Goal: Task Accomplishment & Management: Use online tool/utility

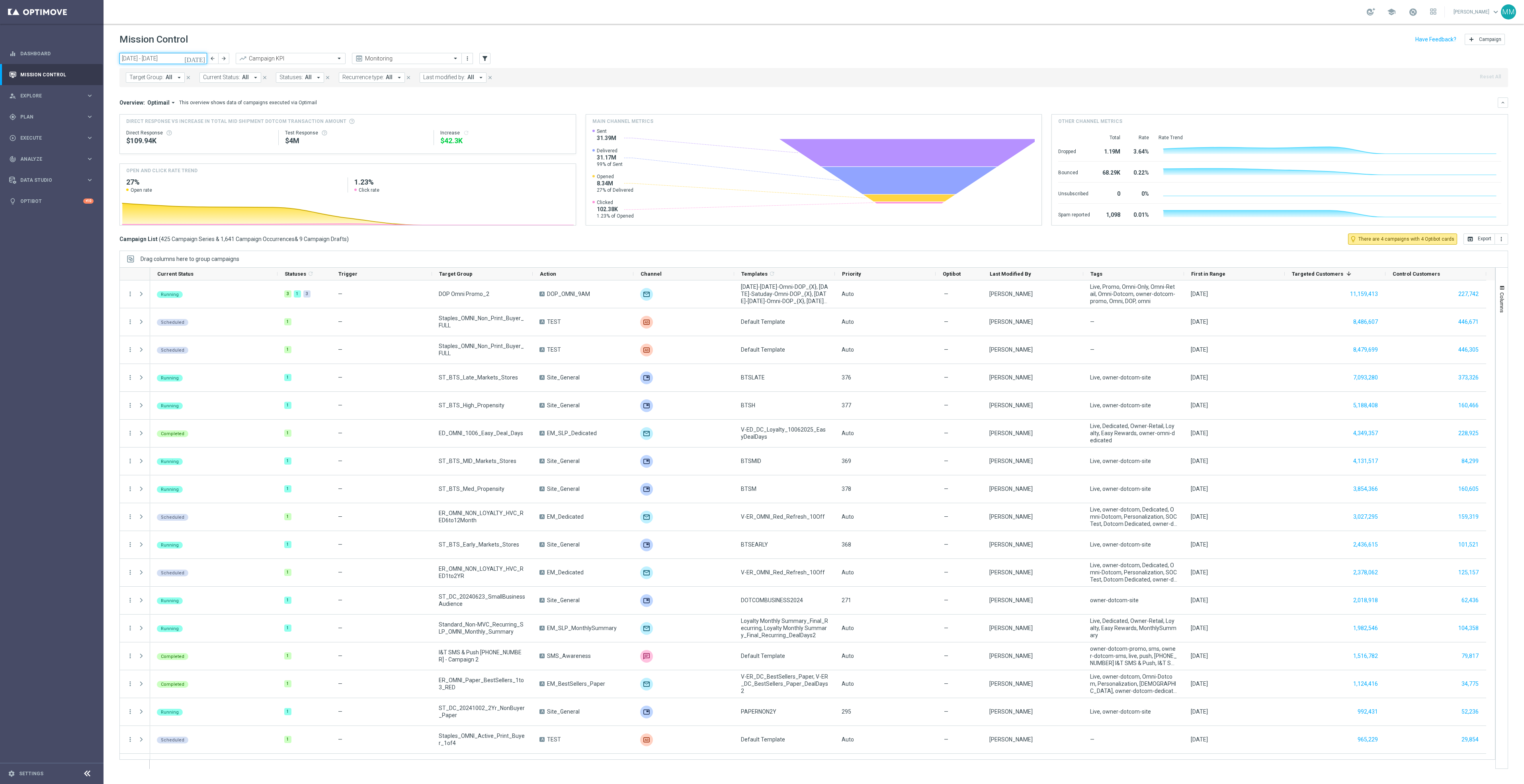
click at [175, 58] on input "06 Oct 2025 - 12 Oct 2025" at bounding box center [163, 59] width 88 height 11
click at [181, 112] on span "9" at bounding box center [180, 116] width 13 height 13
type input "09 Oct 2025 - 09 Oct 2025"
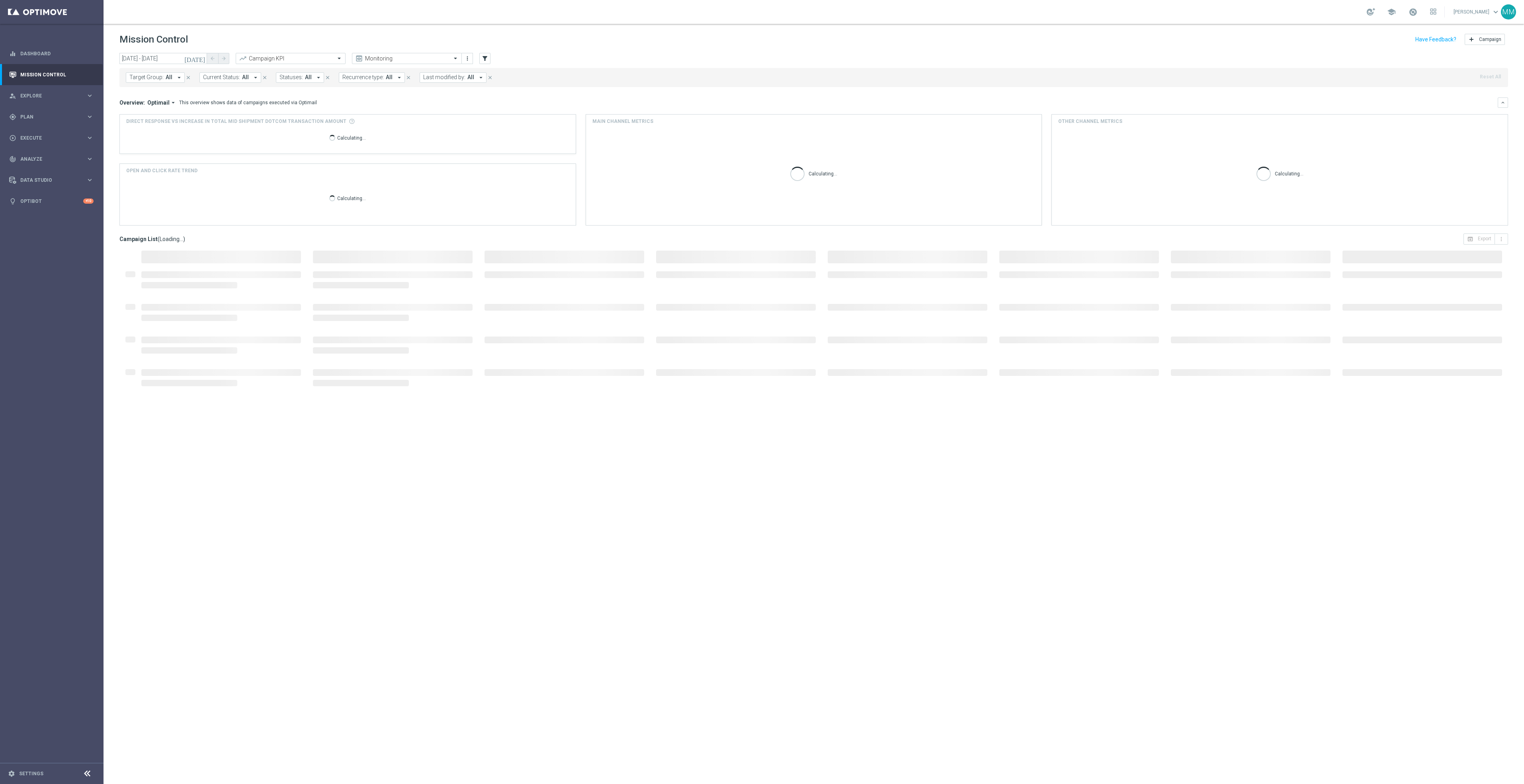
click at [459, 74] on span "Last modified by:" at bounding box center [444, 77] width 42 height 7
click at [499, 129] on div "Mary Musialowski" at bounding box center [493, 128] width 124 height 5
type input "mary"
click at [594, 89] on mini-dashboard "Overview: Optimail arrow_drop_down This overview shows data of campaigns execut…" at bounding box center [813, 160] width 1389 height 147
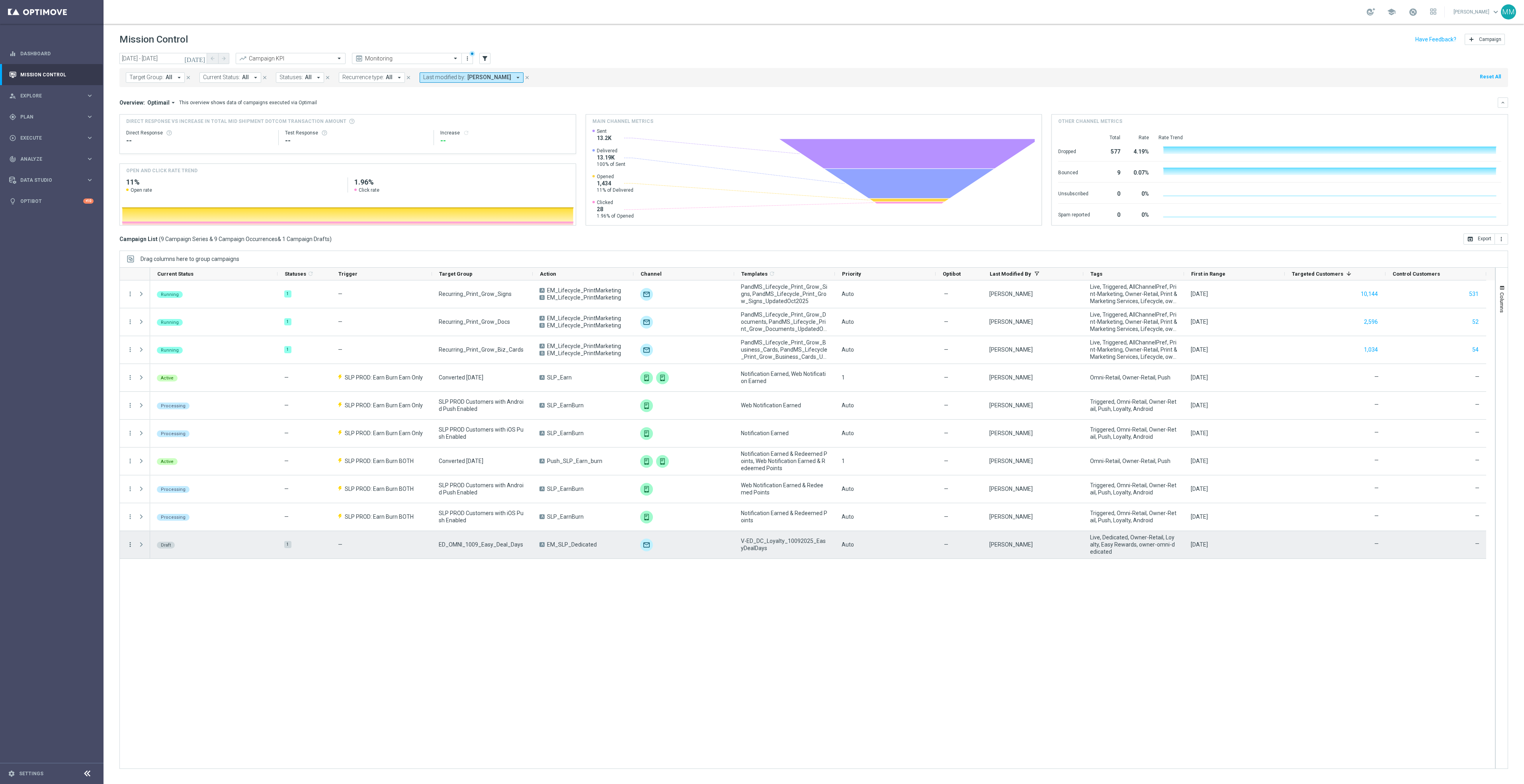
click at [132, 542] on icon "more_vert" at bounding box center [130, 545] width 7 height 7
click at [163, 575] on div "Edit" at bounding box center [183, 576] width 74 height 5
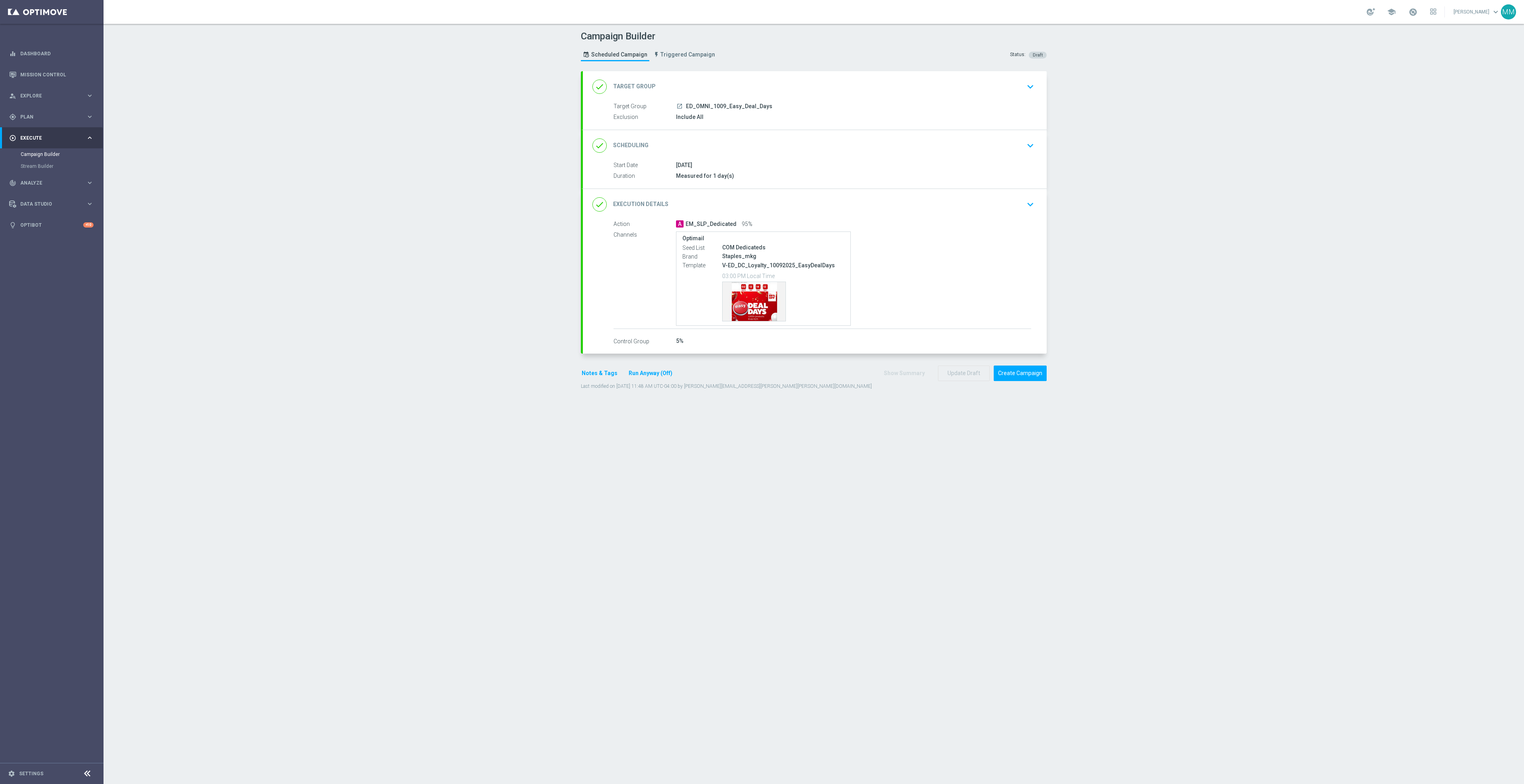
click at [1016, 210] on div "done Execution Details keyboard_arrow_down" at bounding box center [815, 205] width 445 height 15
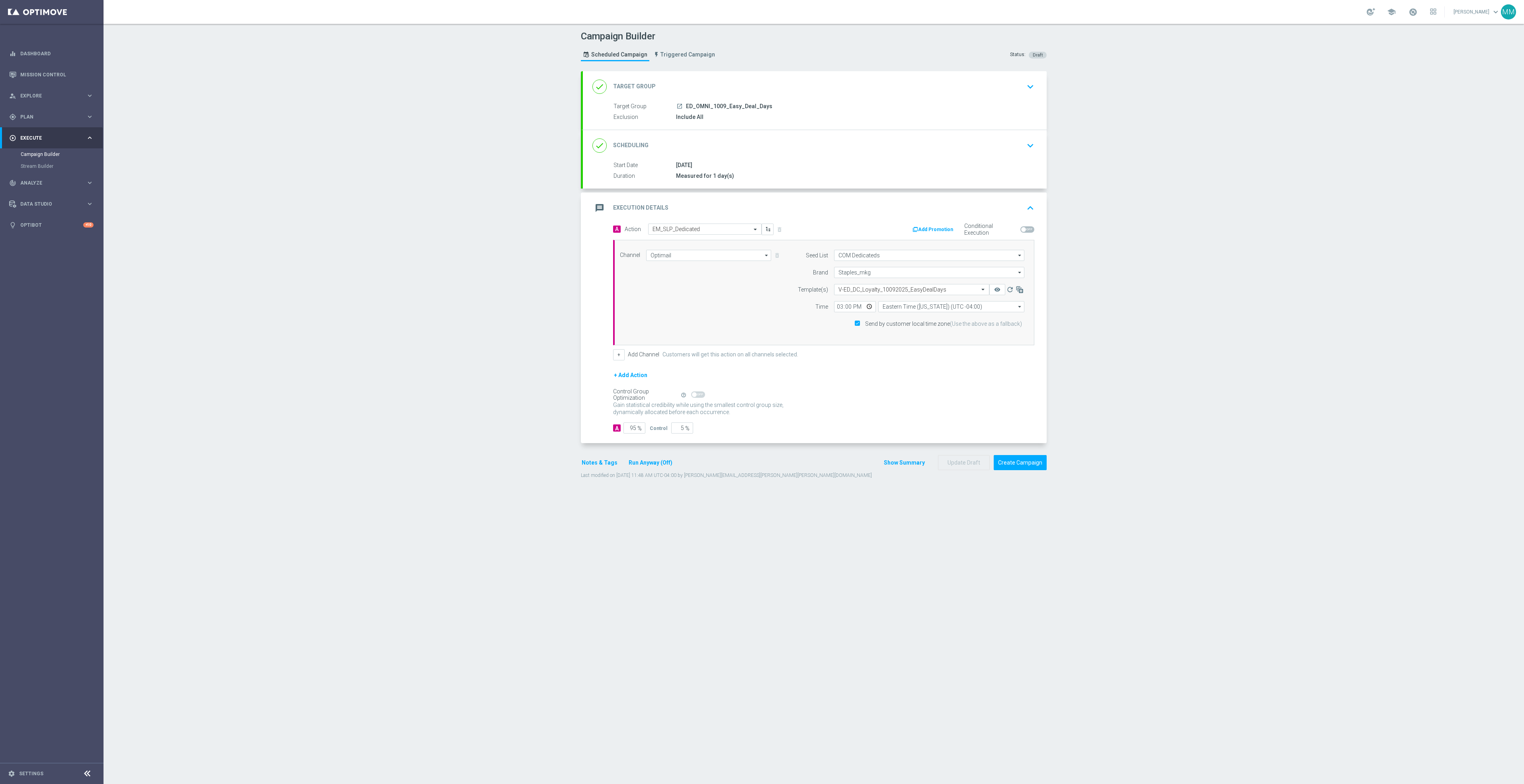
click at [1030, 203] on icon "keyboard_arrow_up" at bounding box center [1030, 208] width 12 height 12
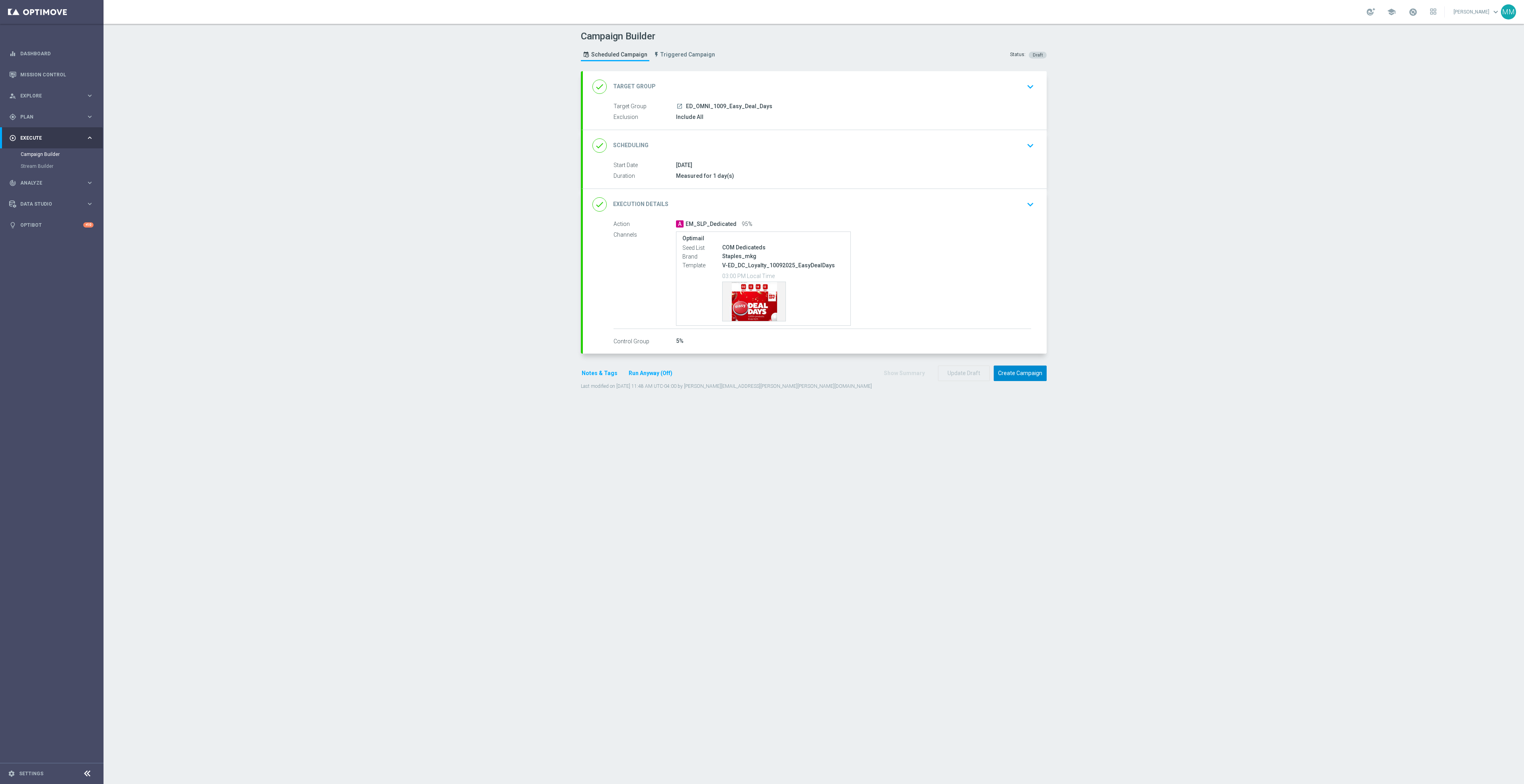
click at [1025, 378] on button "Create Campaign" at bounding box center [1021, 373] width 53 height 15
